Goal: Register for event/course

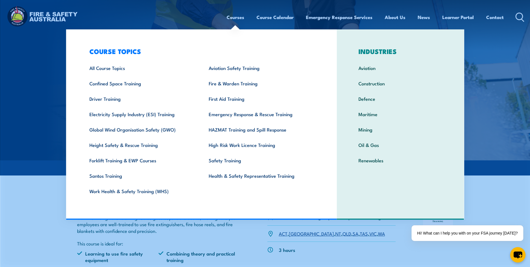
click at [239, 20] on link "Courses" at bounding box center [236, 17] width 18 height 15
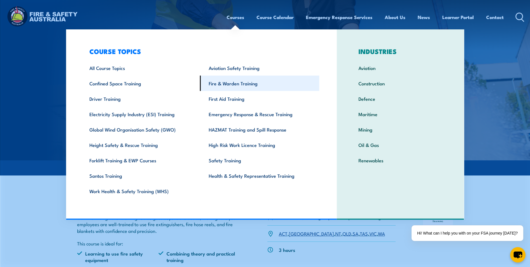
click at [245, 88] on link "Fire & Warden Training" at bounding box center [259, 82] width 119 height 15
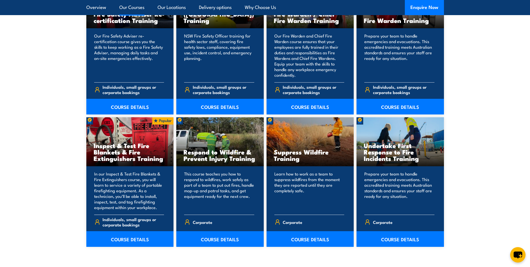
scroll to position [811, 0]
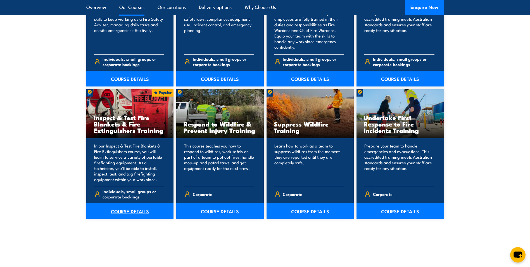
click at [133, 210] on link "COURSE DETAILS" at bounding box center [130, 211] width 88 height 16
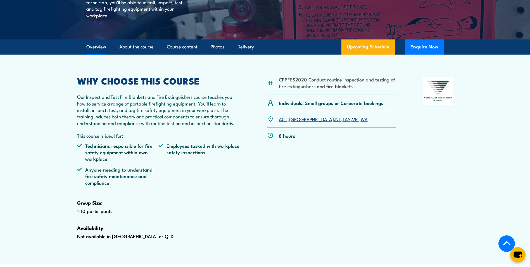
scroll to position [168, 0]
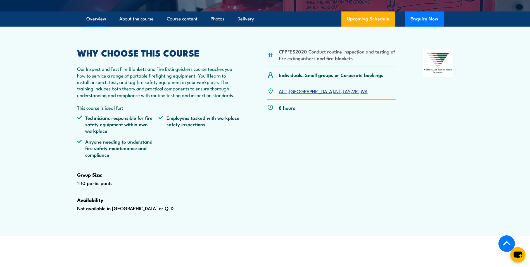
click at [283, 94] on link "ACT" at bounding box center [283, 91] width 9 height 7
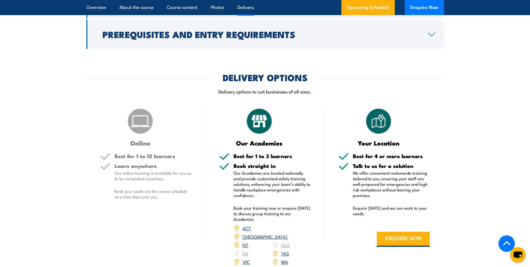
scroll to position [787, 0]
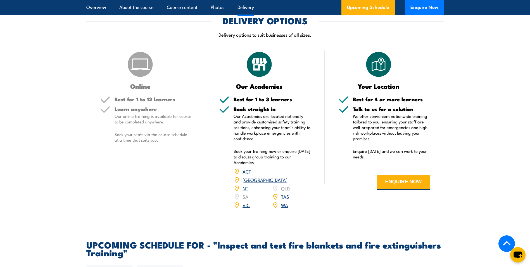
click at [246, 174] on link "ACT" at bounding box center [247, 171] width 9 height 7
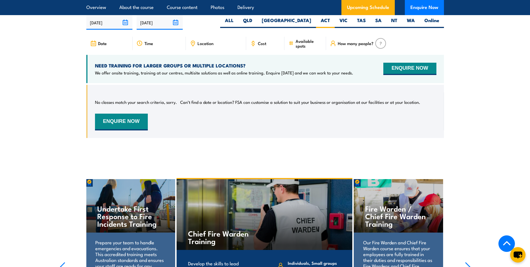
scroll to position [1038, 0]
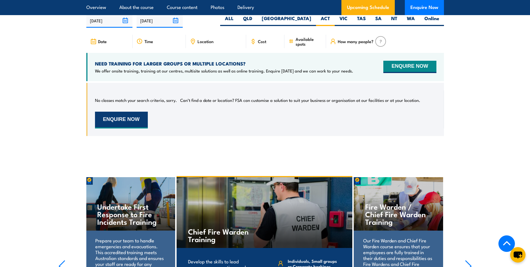
click at [141, 128] on button "ENQUIRE NOW" at bounding box center [121, 120] width 53 height 17
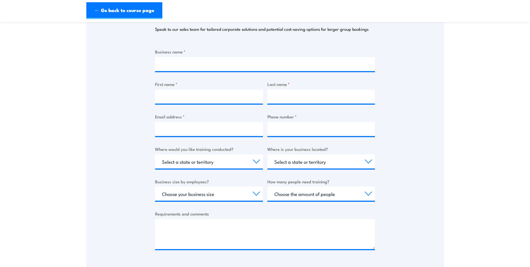
scroll to position [112, 0]
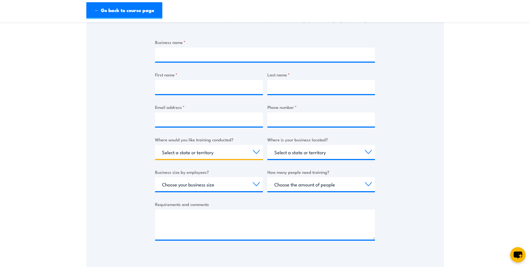
click at [254, 152] on select "Select a state or territory Nationally - multiple locations [GEOGRAPHIC_DATA] […" at bounding box center [209, 152] width 108 height 14
select select "ACT"
click at [155, 145] on select "Select a state or territory Nationally - multiple locations QLD NSW VIC SA ACT …" at bounding box center [209, 152] width 108 height 14
click at [367, 185] on select "Choose the amount of people 1 to 4 5 to 19 20+" at bounding box center [322, 184] width 108 height 14
select select "1 to 4"
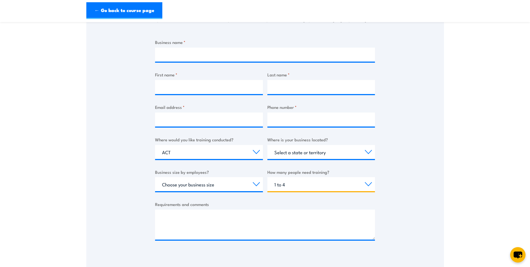
click at [268, 177] on select "Choose the amount of people 1 to 4 5 to 19 20+" at bounding box center [322, 184] width 108 height 14
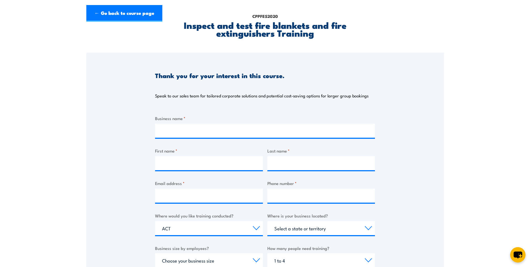
scroll to position [0, 0]
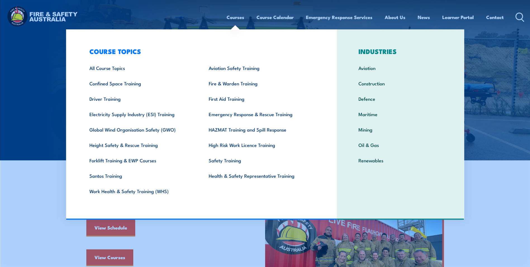
click at [238, 17] on link "Courses" at bounding box center [236, 17] width 18 height 15
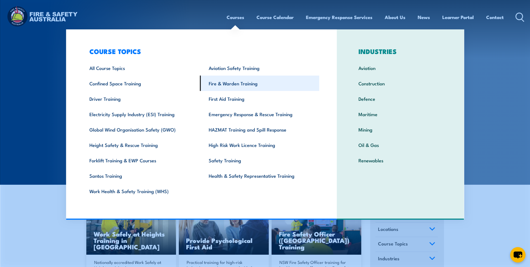
click at [240, 87] on link "Fire & Warden Training" at bounding box center [259, 82] width 119 height 15
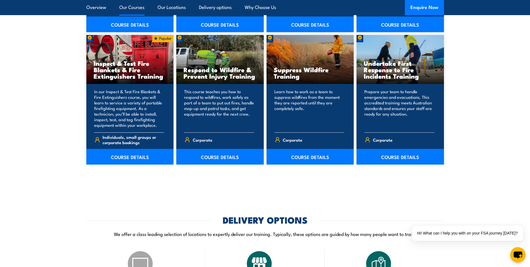
scroll to position [867, 0]
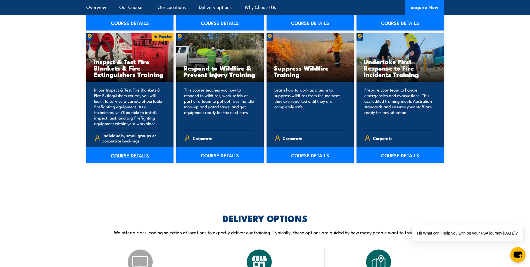
click at [133, 154] on link "COURSE DETAILS" at bounding box center [130, 155] width 88 height 16
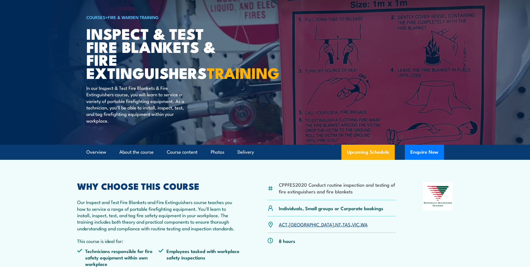
scroll to position [84, 0]
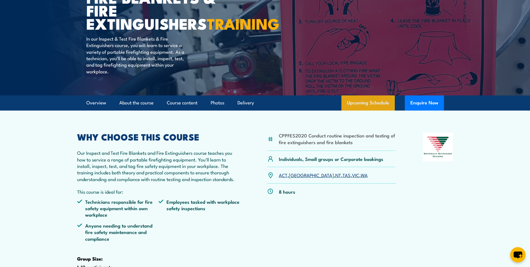
click at [365, 110] on link "Upcoming Schedule" at bounding box center [368, 102] width 53 height 15
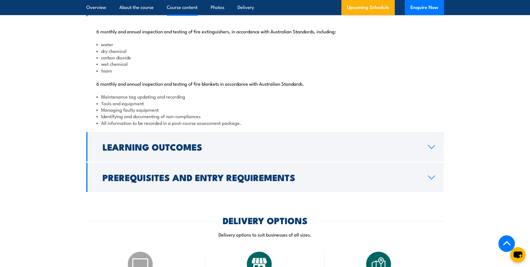
scroll to position [615, 0]
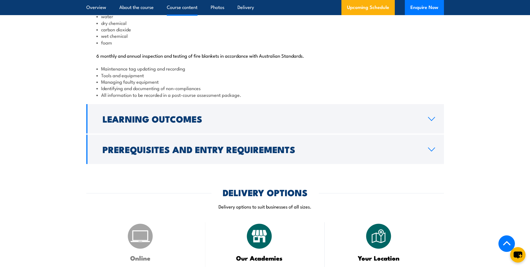
click at [424, 164] on link "Prerequisites and Entry Requirements" at bounding box center [265, 148] width 358 height 29
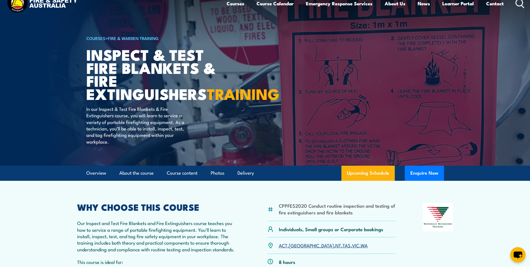
scroll to position [0, 0]
